Goal: Task Accomplishment & Management: Manage account settings

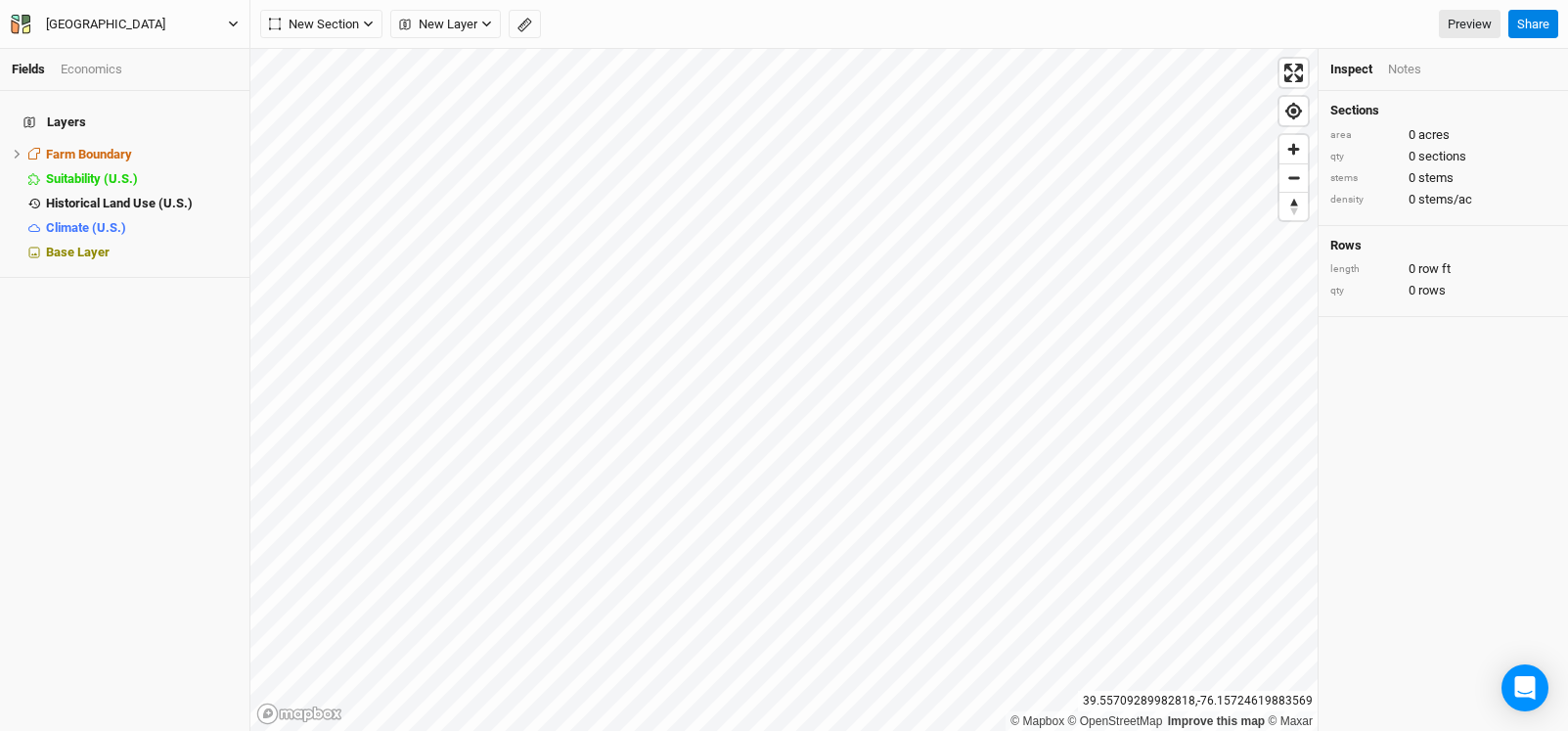
click at [230, 26] on icon "button" at bounding box center [233, 24] width 11 height 11
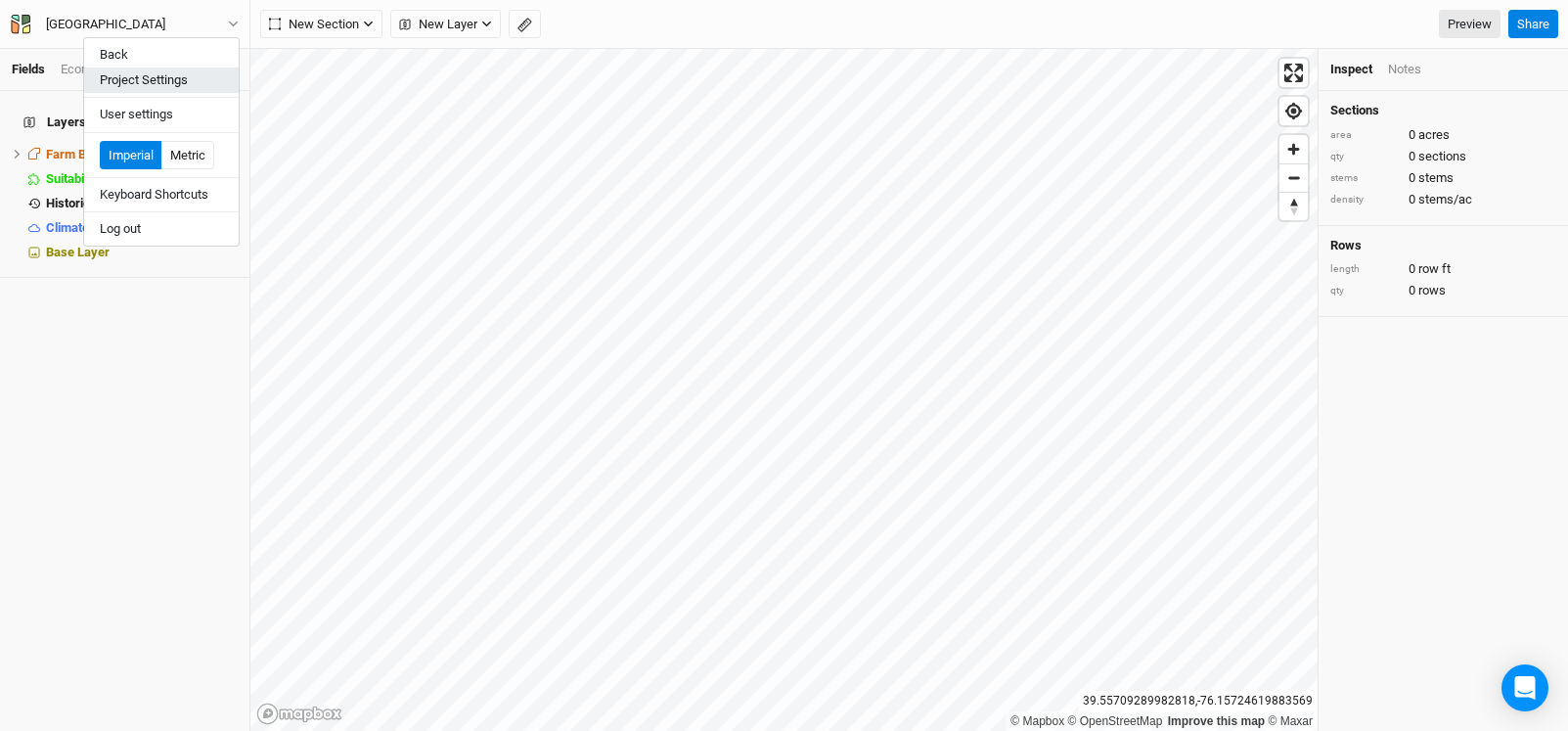
click at [182, 80] on button "Project Settings" at bounding box center [161, 81] width 154 height 26
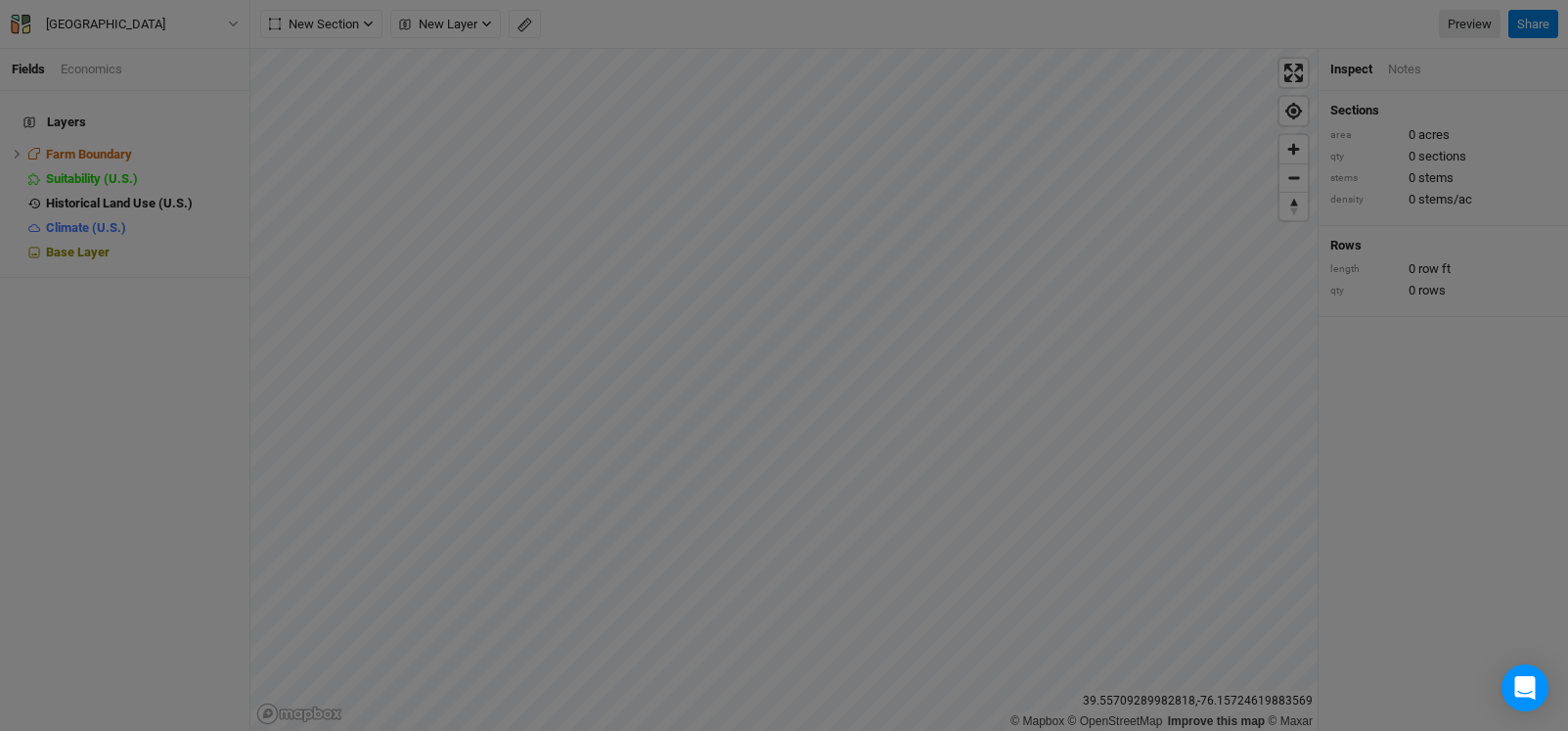
scroll to position [98, 228]
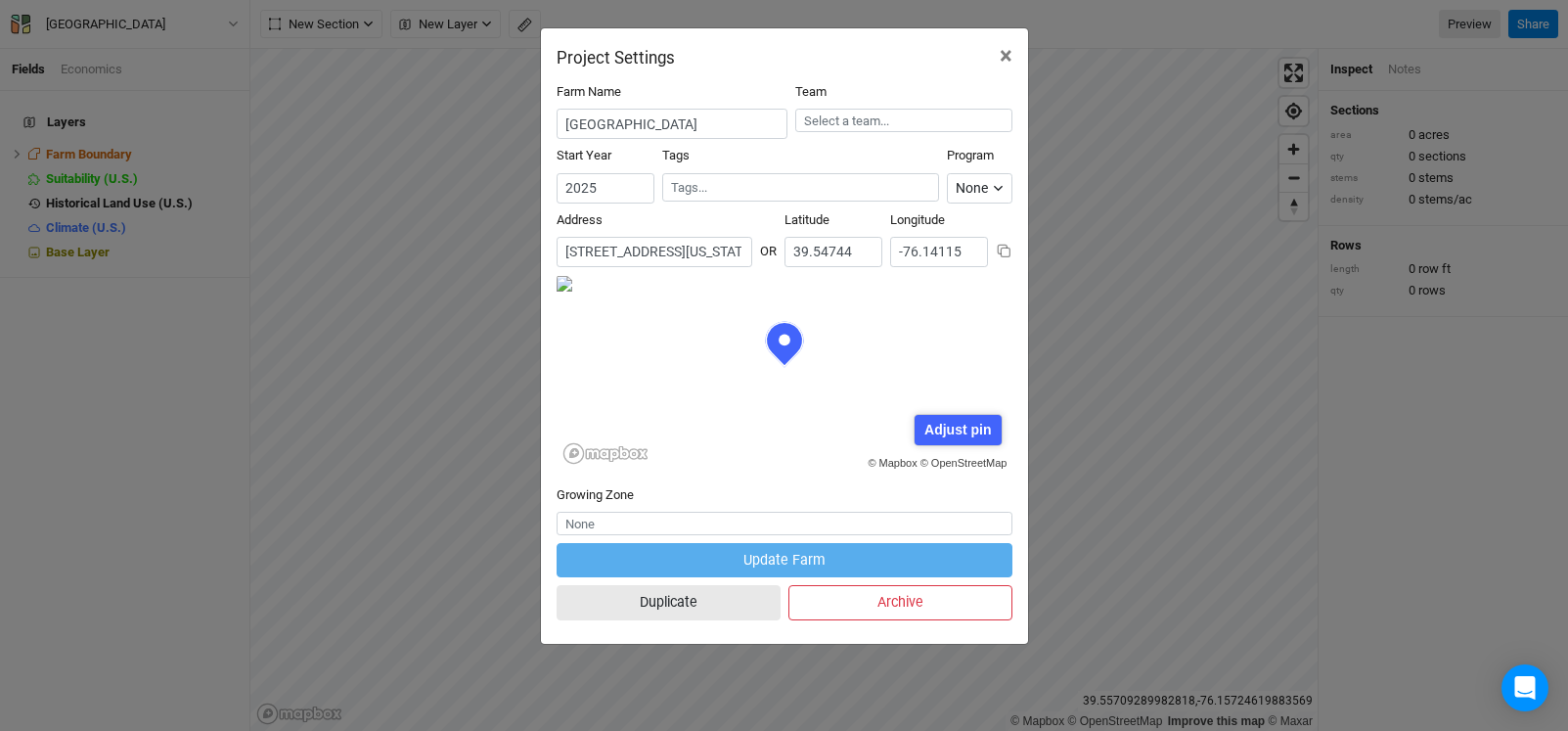
click at [717, 253] on input "[STREET_ADDRESS][US_STATE]" at bounding box center [654, 252] width 196 height 30
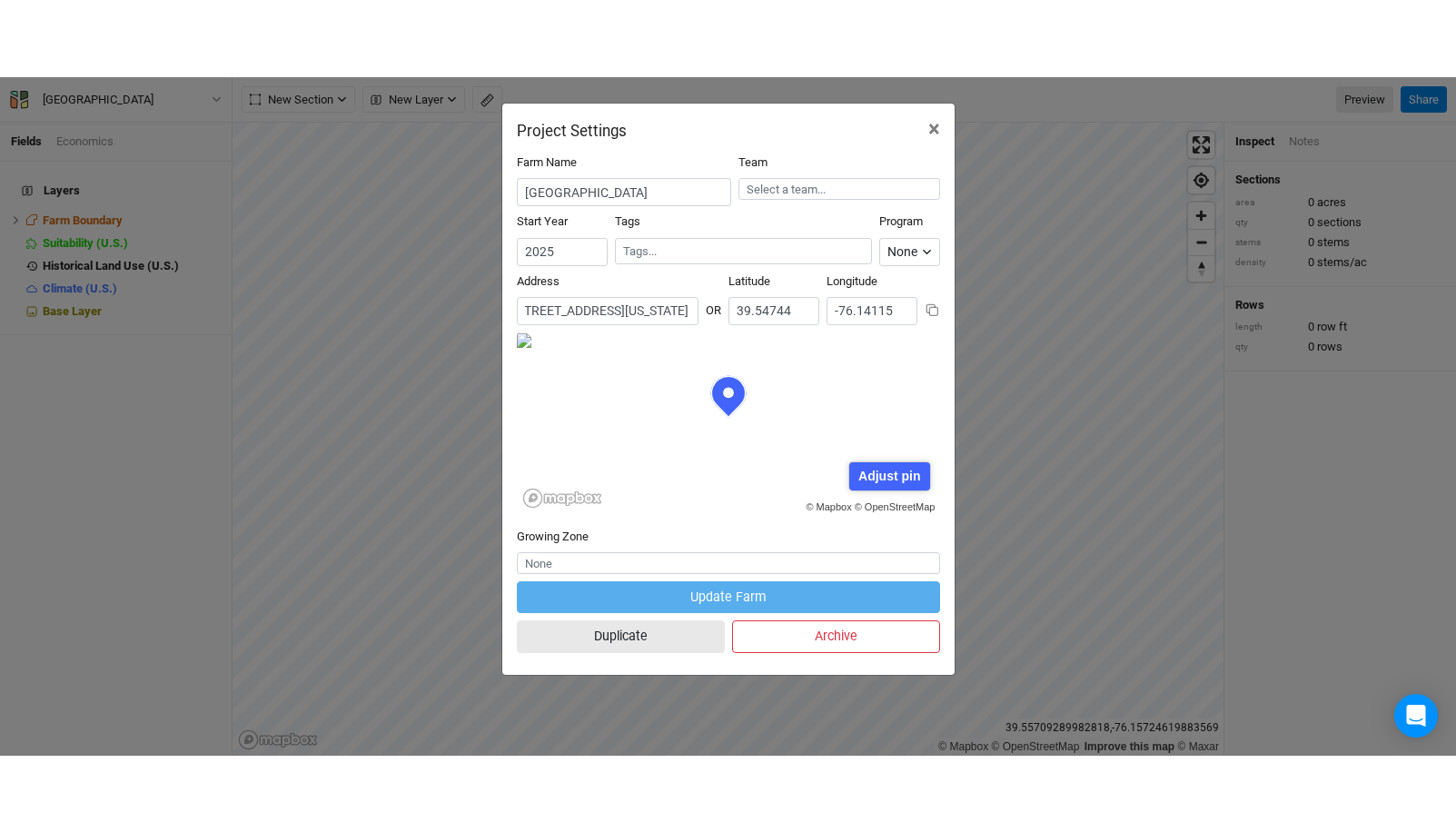
scroll to position [0, 224]
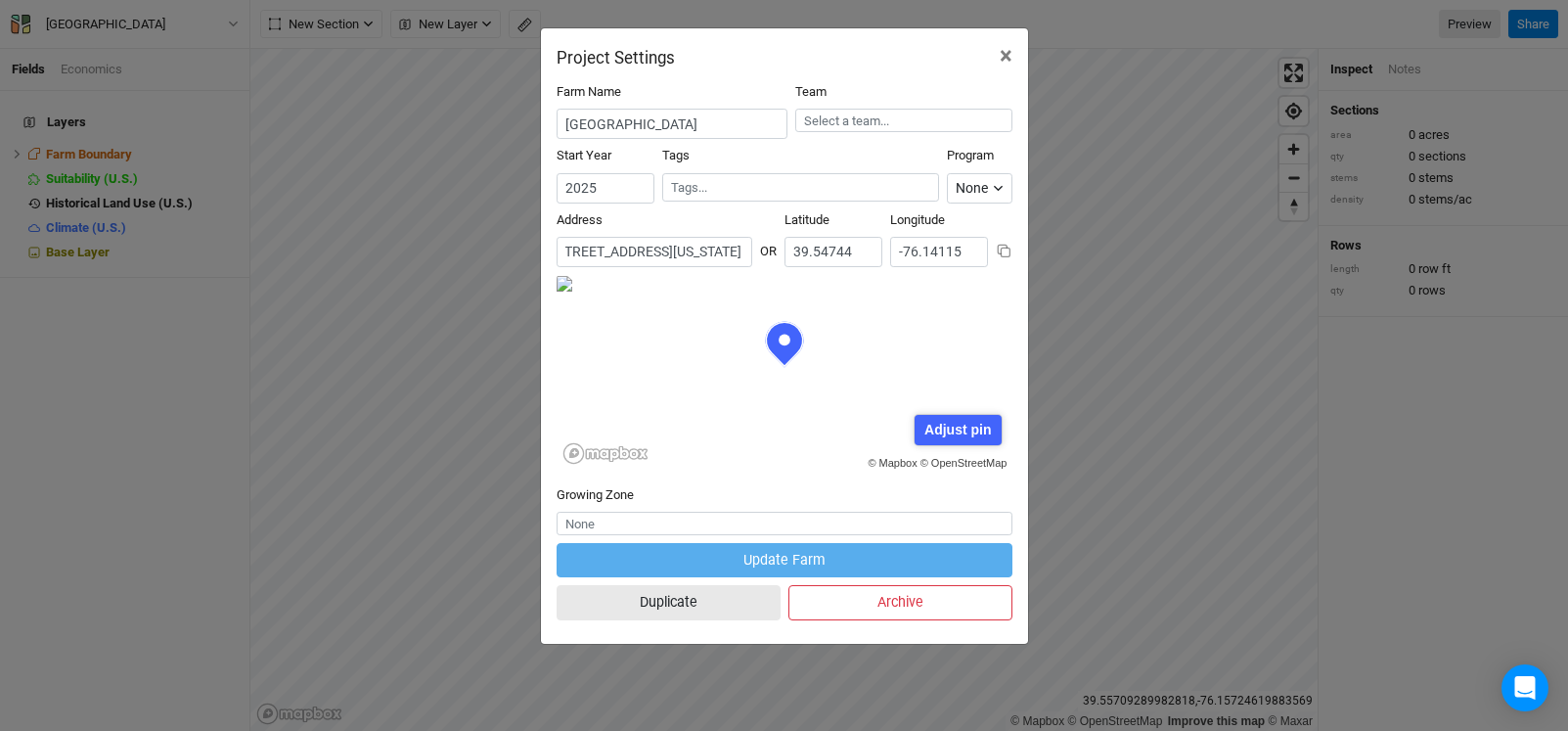
click at [612, 256] on input "[STREET_ADDRESS][US_STATE]" at bounding box center [654, 252] width 196 height 30
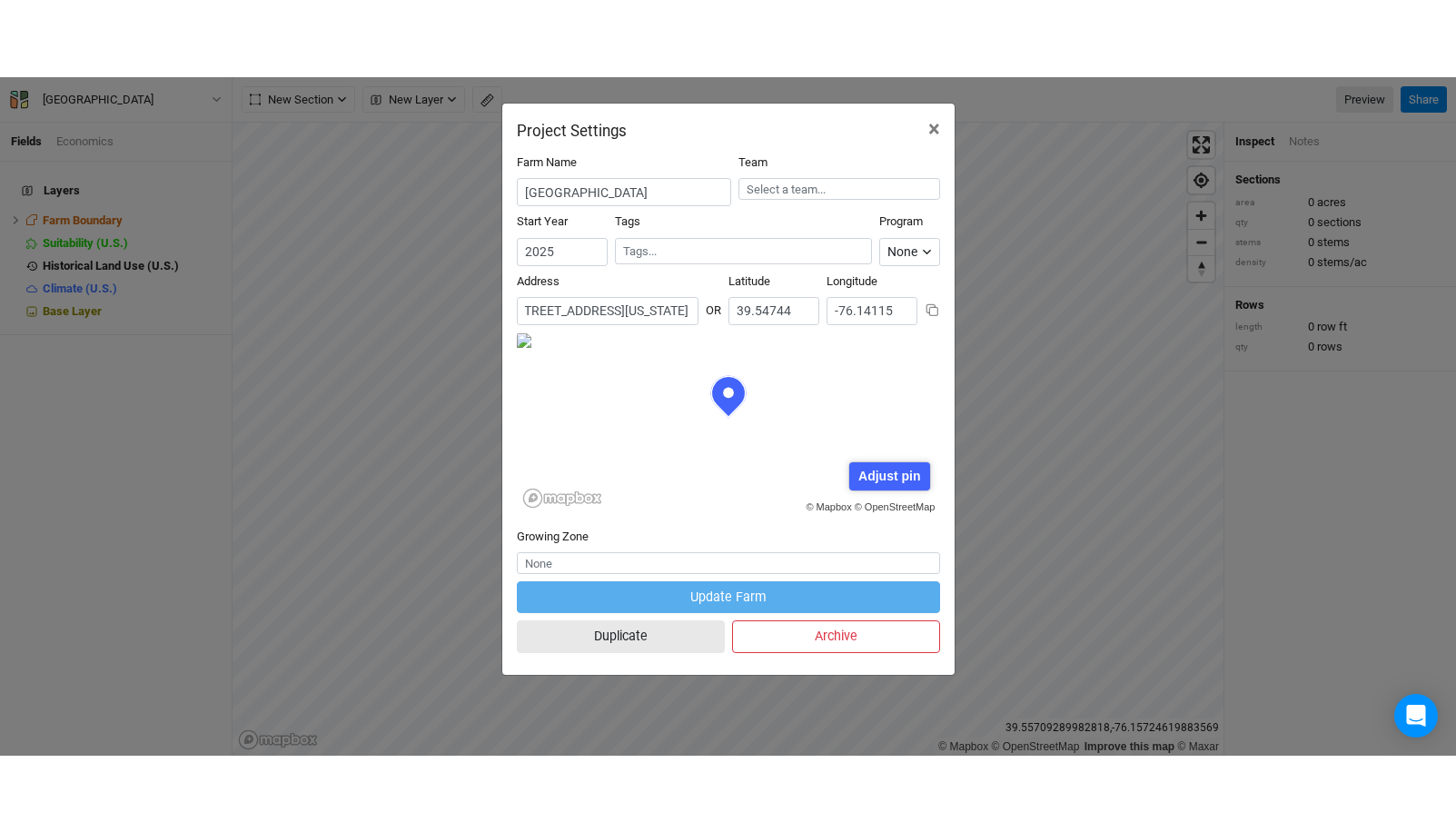
scroll to position [0, 0]
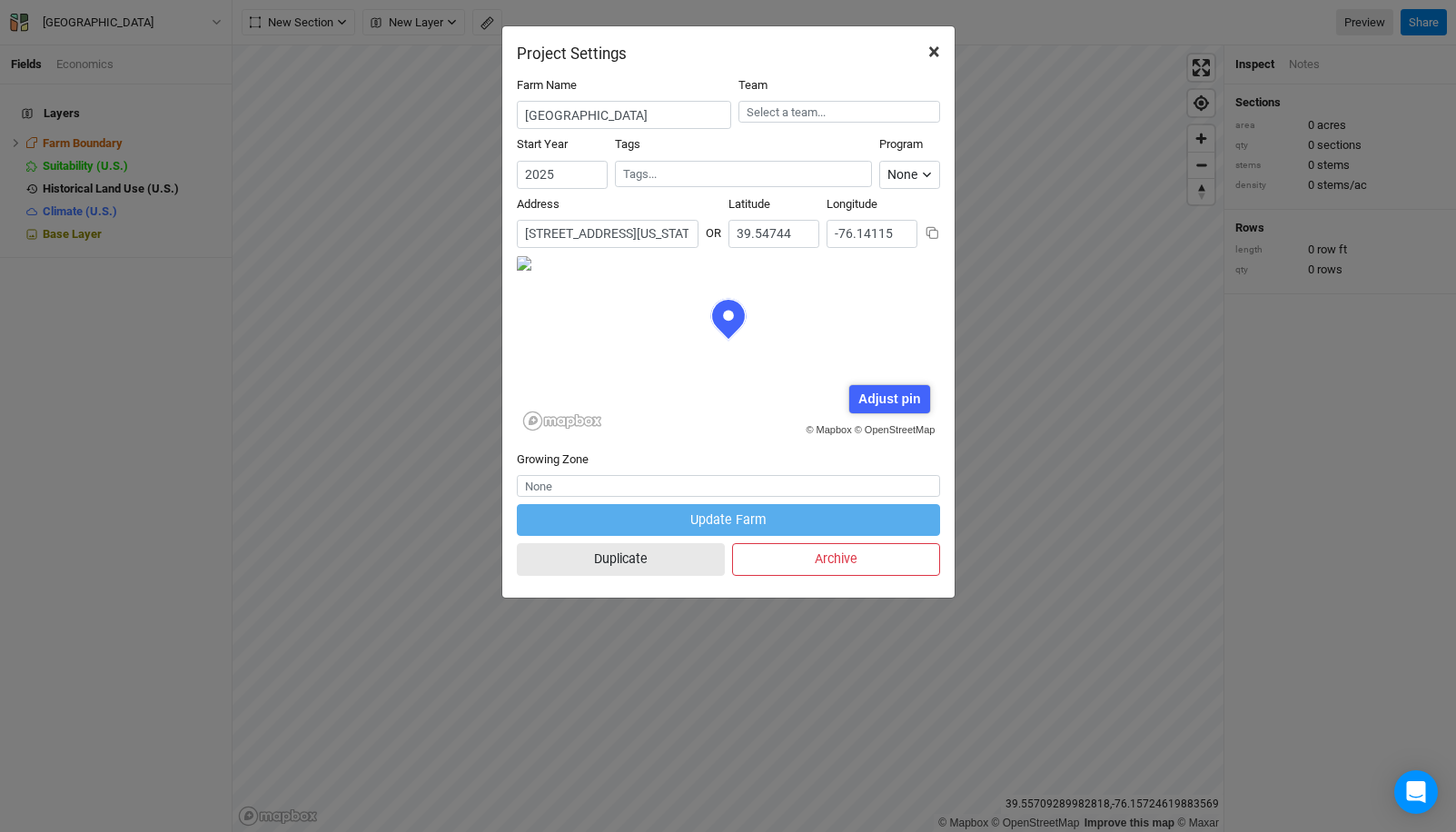
click at [936, 52] on span "×" at bounding box center [934, 52] width 12 height 26
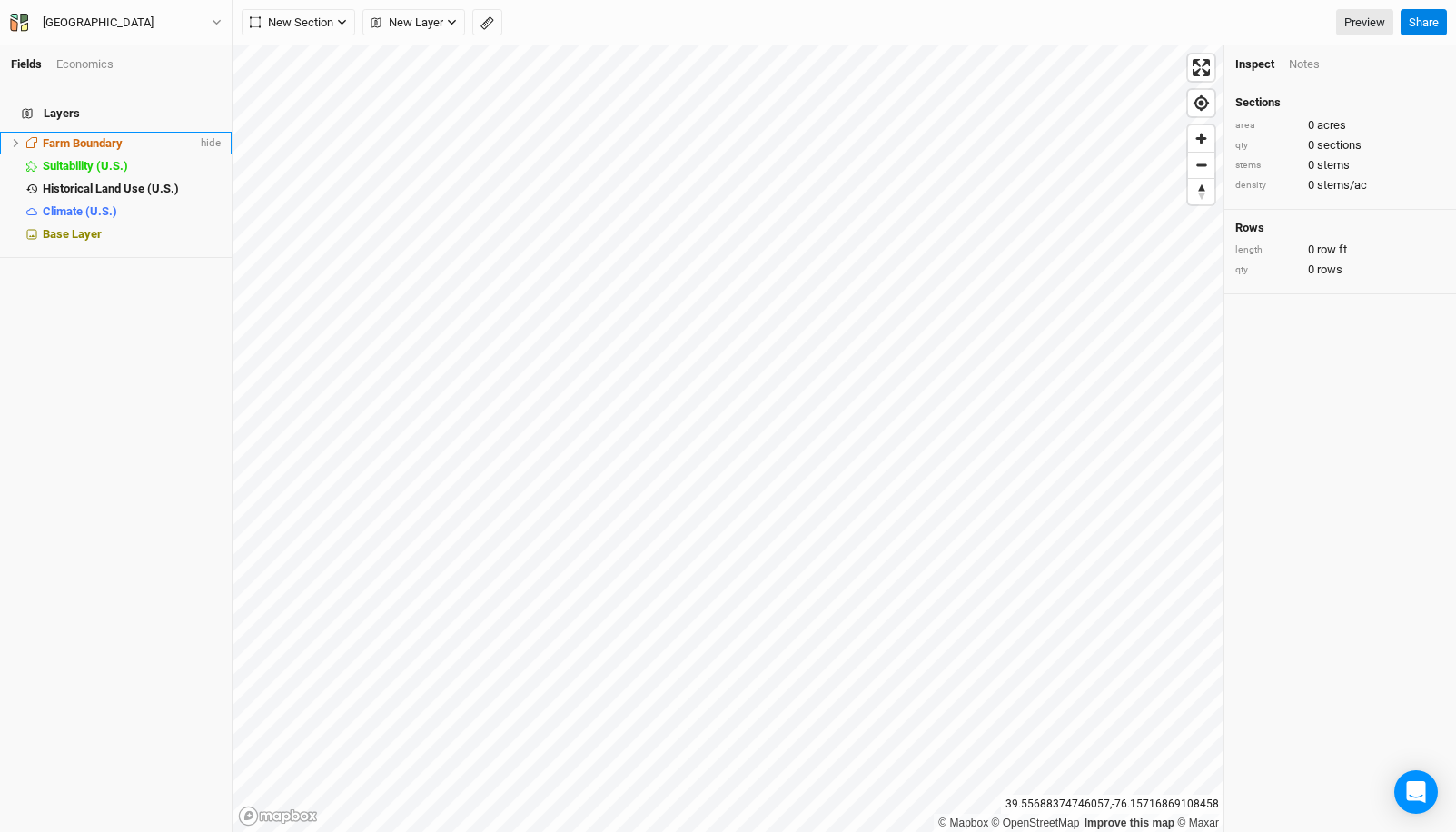
click at [83, 136] on span "Farm Boundary" at bounding box center [83, 142] width 80 height 14
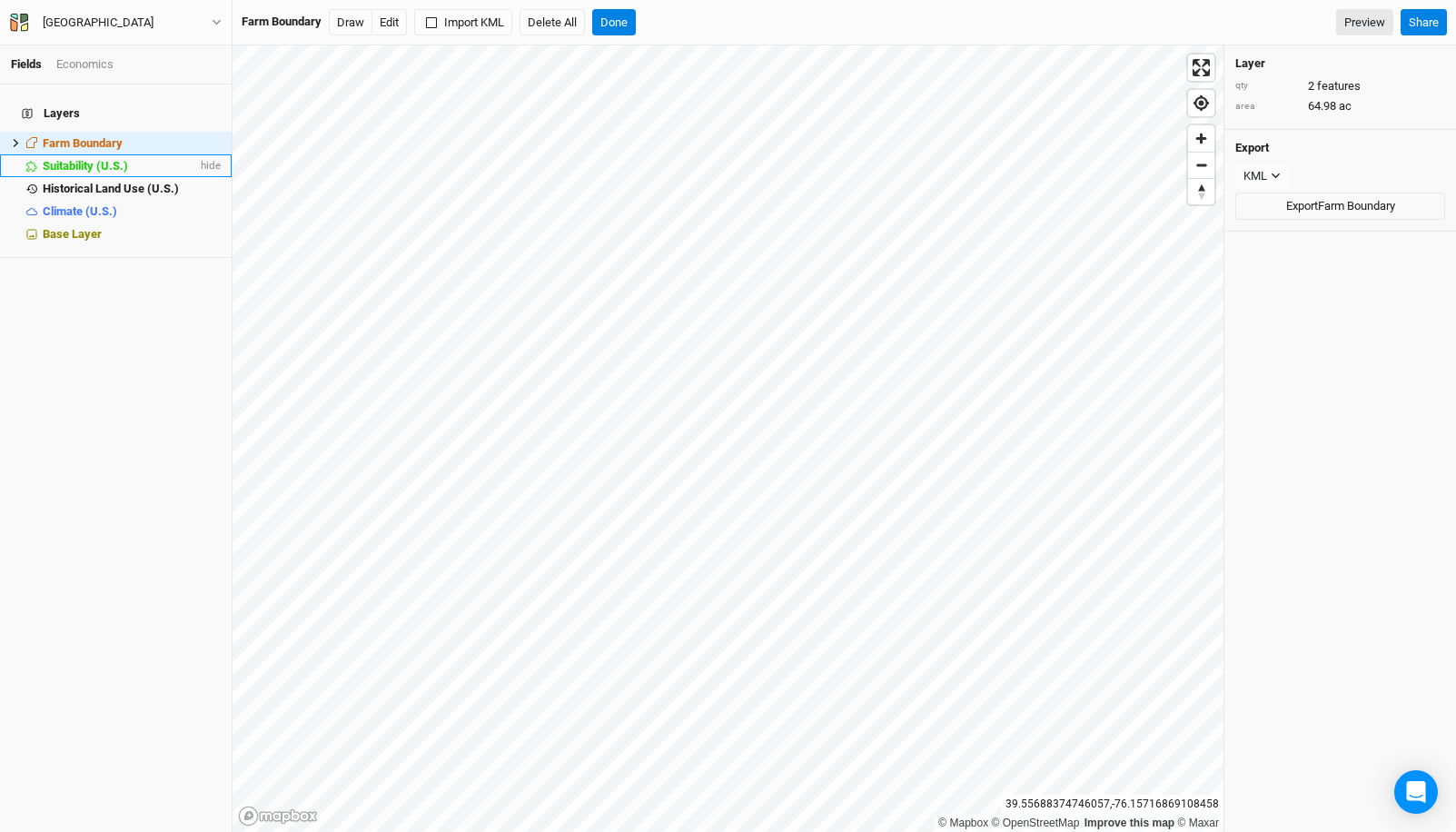
click at [88, 159] on span "Suitability (U.S.)" at bounding box center [86, 165] width 86 height 14
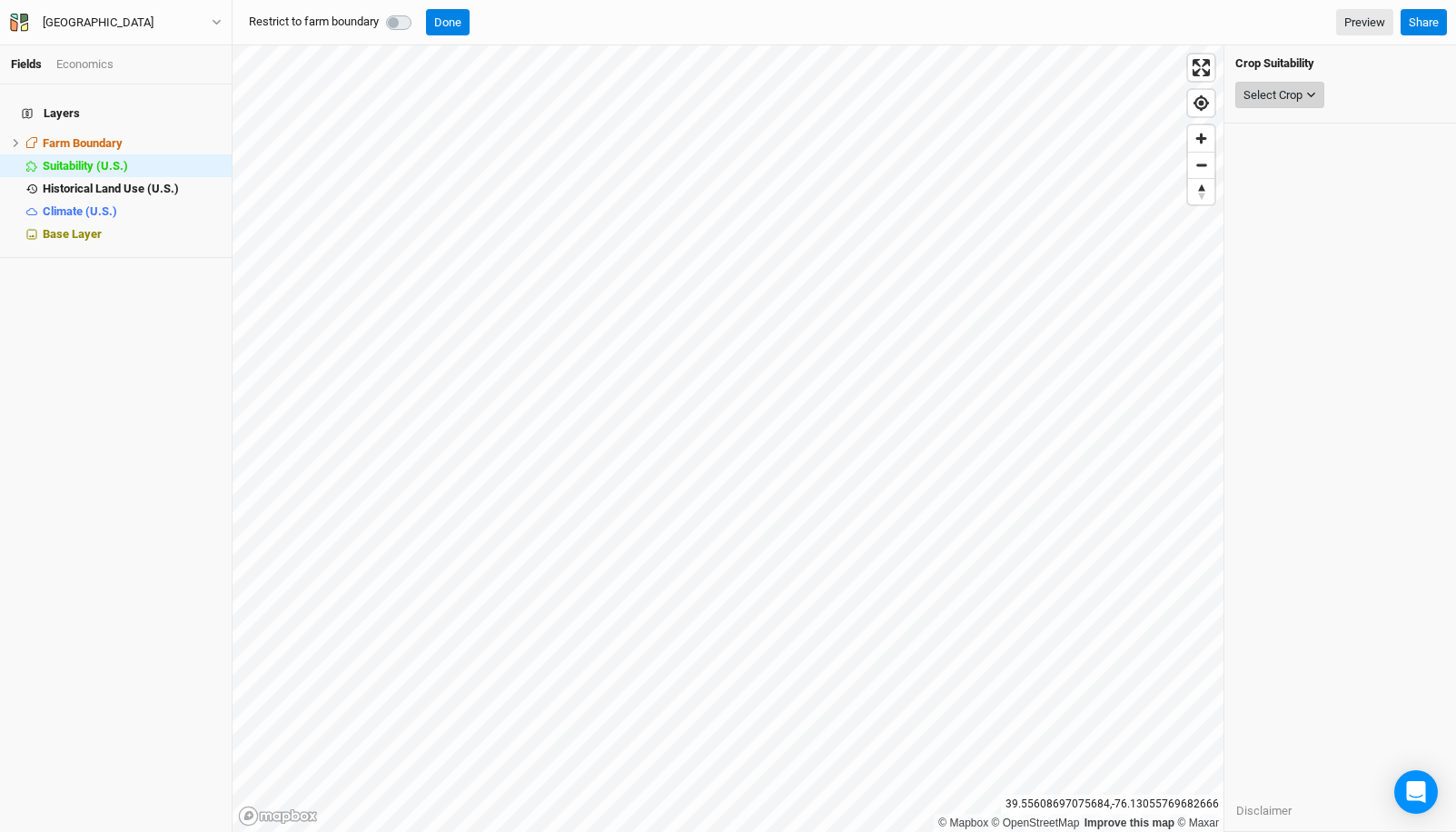
click at [1295, 94] on div "Select Crop" at bounding box center [1273, 96] width 59 height 18
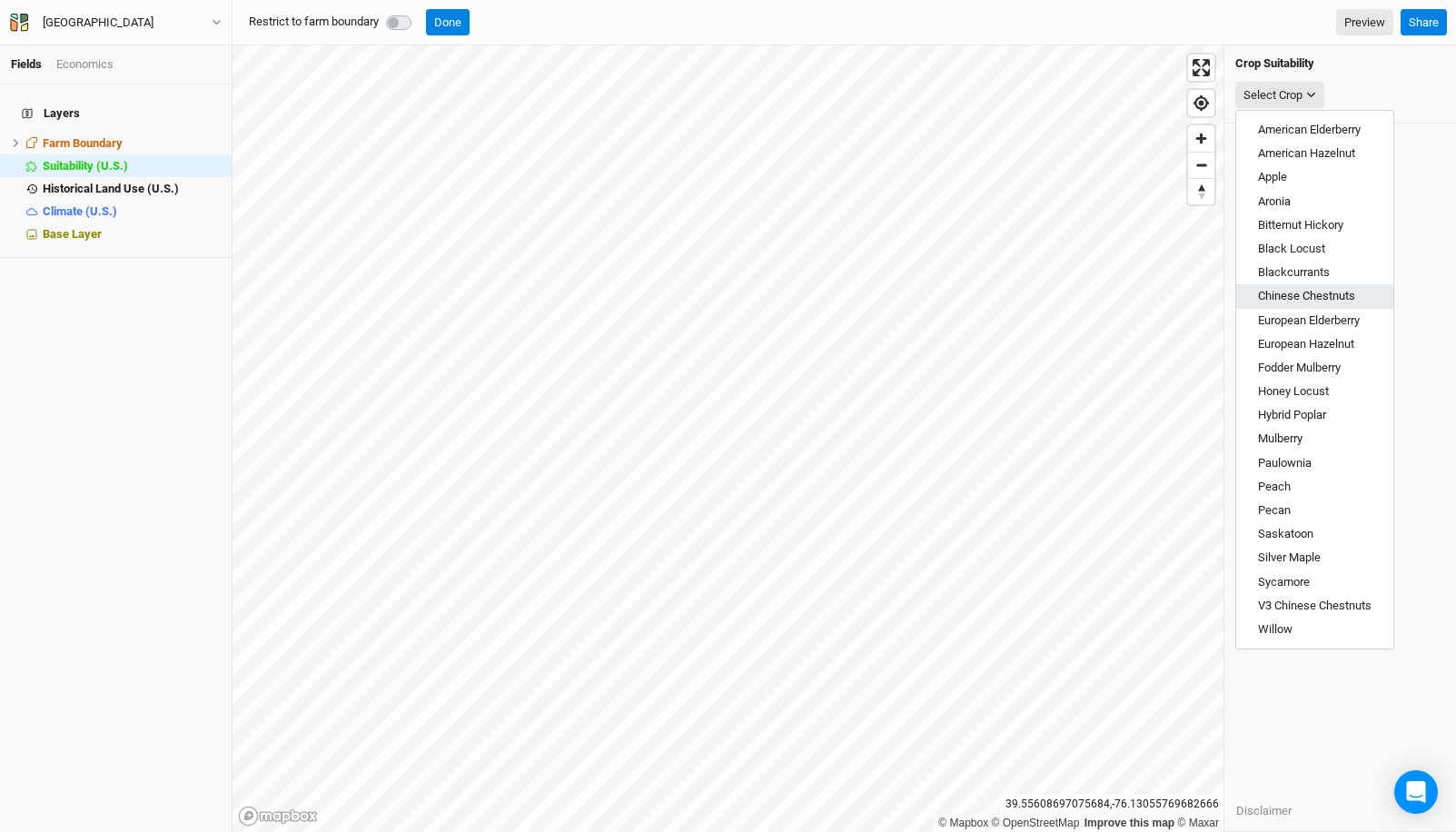
click at [1318, 294] on span "Chinese Chestnuts" at bounding box center [1306, 296] width 98 height 14
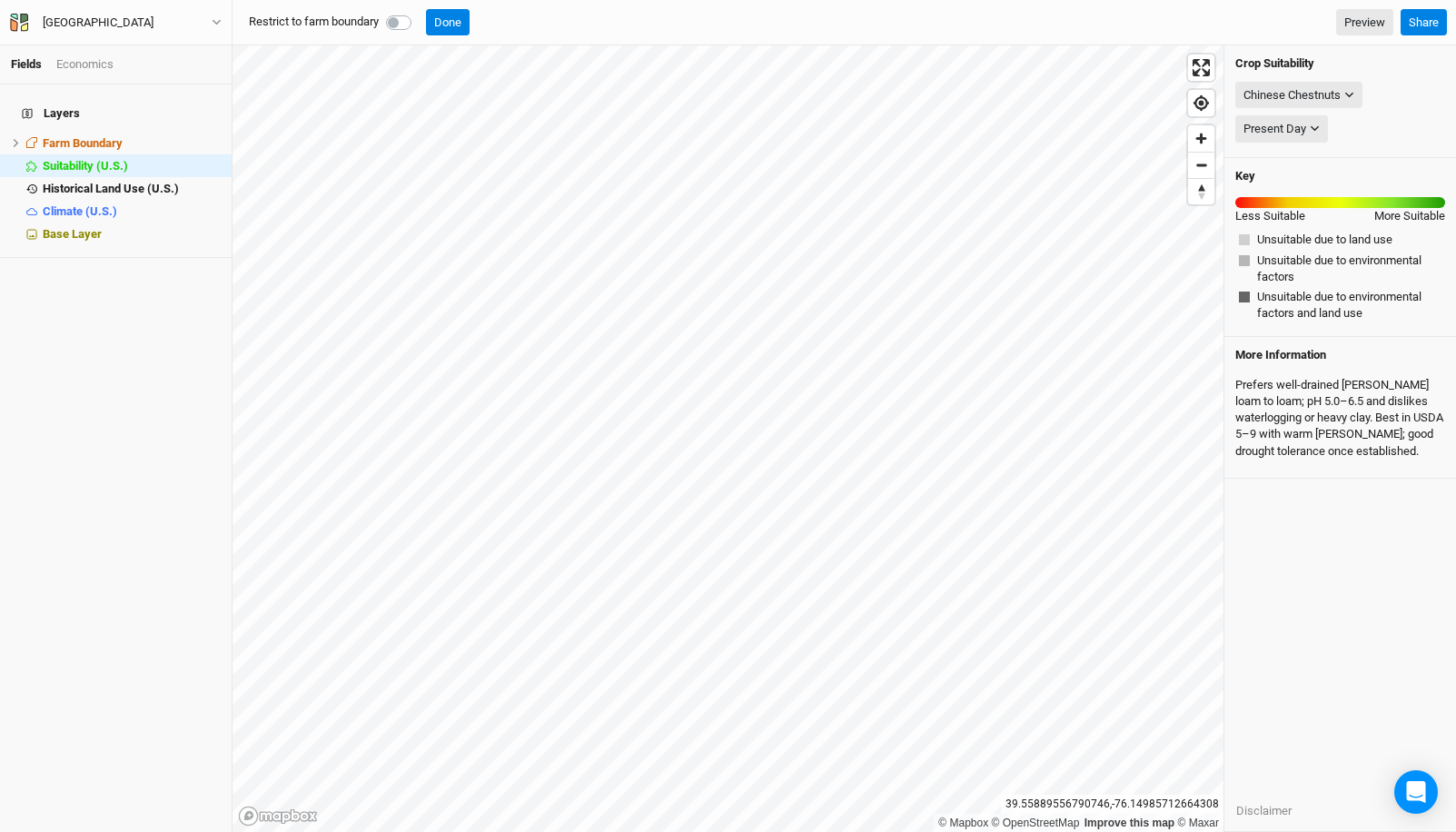
click at [419, 12] on label at bounding box center [419, 12] width 0 height 0
click at [395, 25] on input "checkbox" at bounding box center [393, 21] width 15 height 18
checkbox input "true"
click at [1337, 96] on div "Chinese Chestnuts" at bounding box center [1292, 96] width 98 height 18
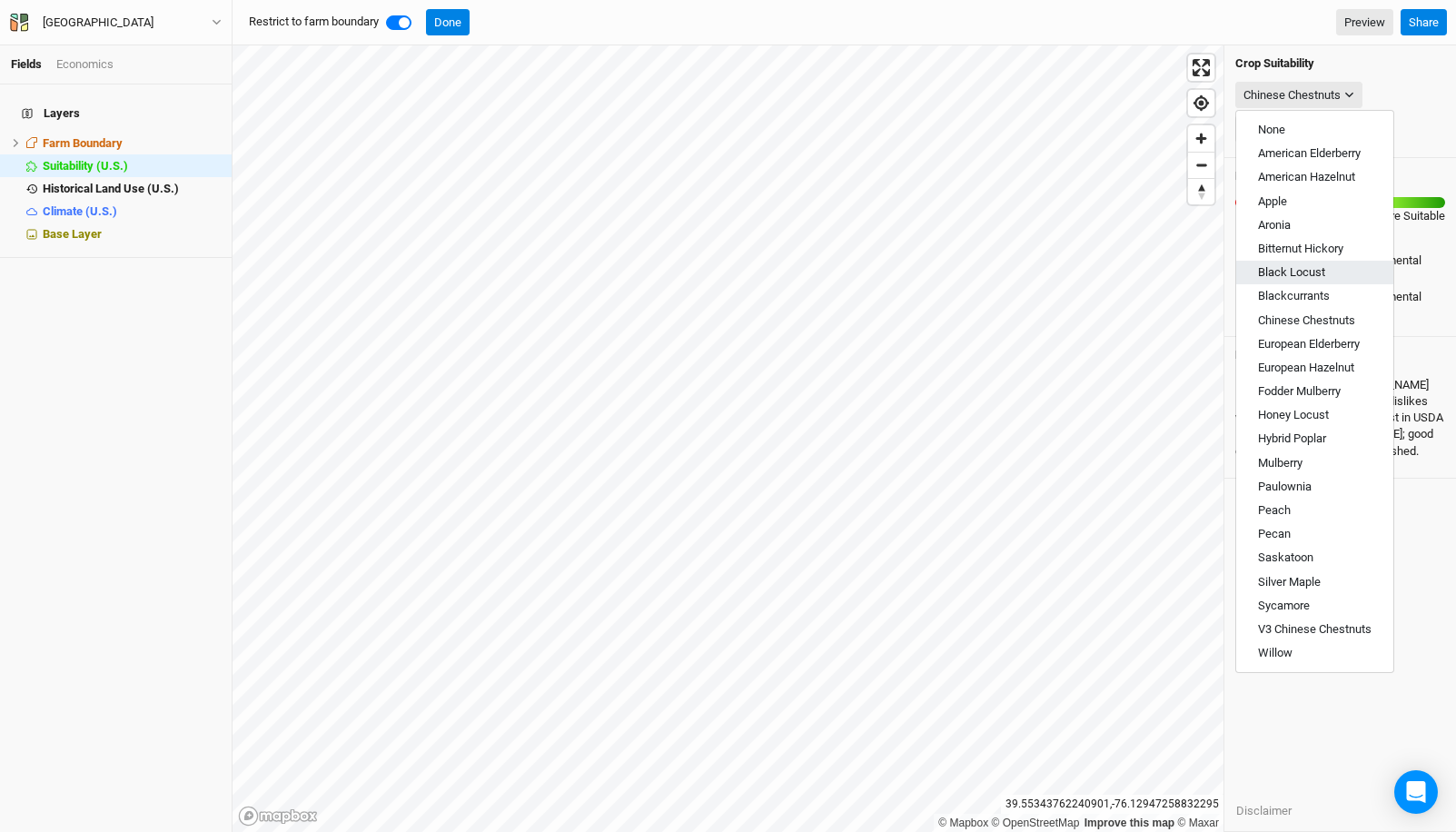
click at [1336, 269] on button "Black Locust" at bounding box center [1315, 273] width 157 height 24
